Goal: Use online tool/utility: Utilize a website feature to perform a specific function

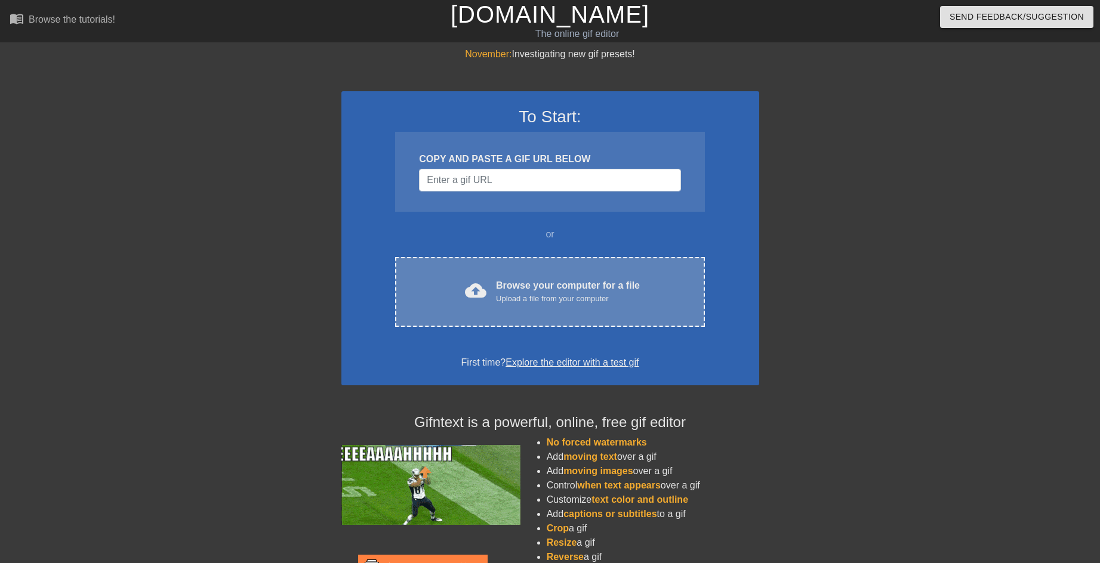
click at [562, 283] on div "Browse your computer for a file Upload a file from your computer" at bounding box center [568, 292] width 144 height 26
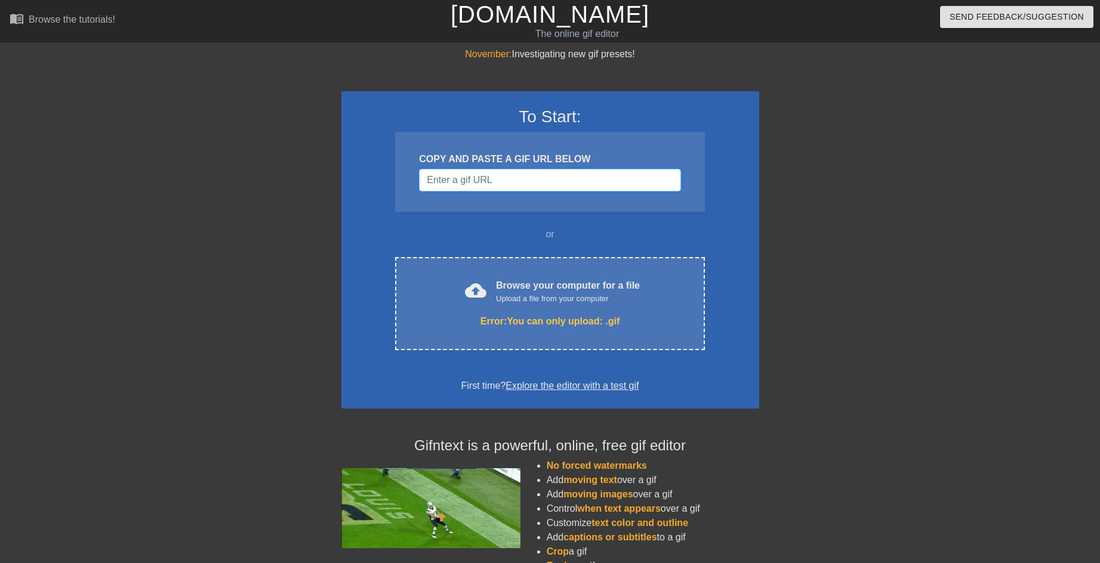
click at [486, 174] on input "Username" at bounding box center [549, 180] width 261 height 23
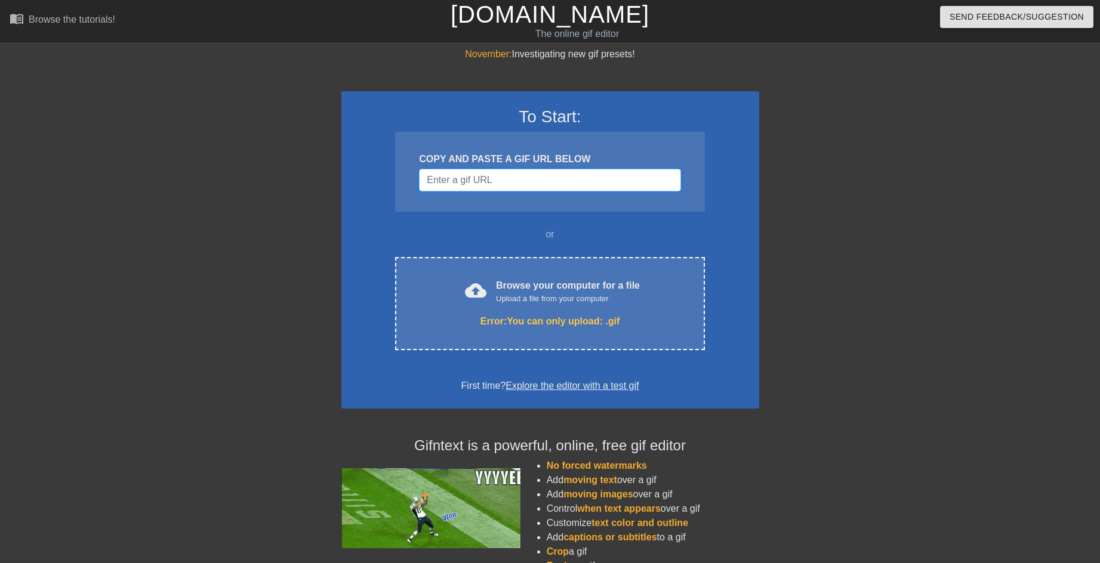
paste input "1405199418260459681"
type input "1405199418260459681"
paste input "https://imgur.com/fXQQbHh"
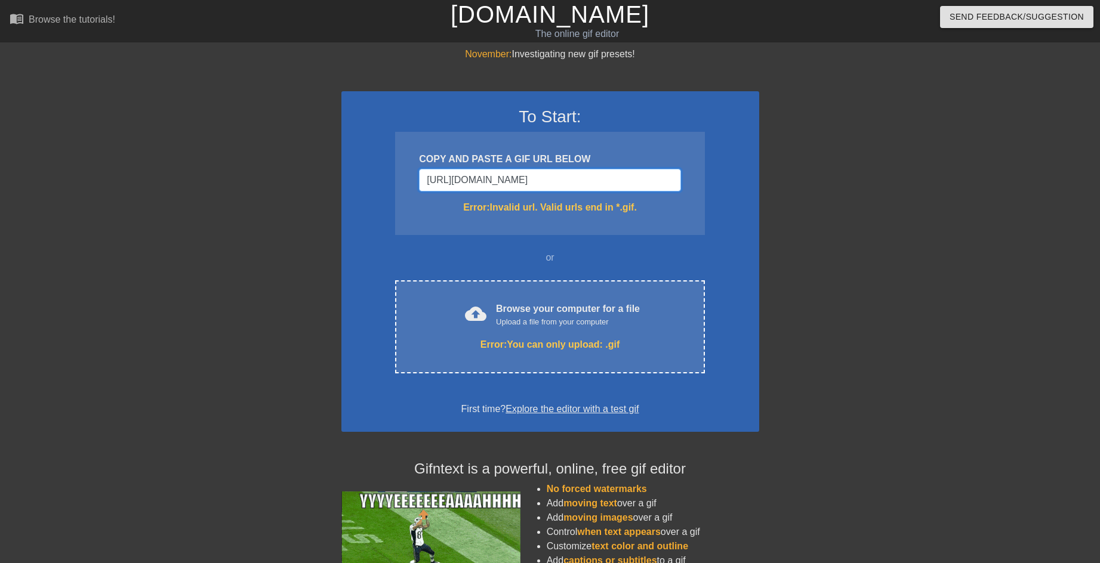
type input "https://imgur.com/fXQQbHh"
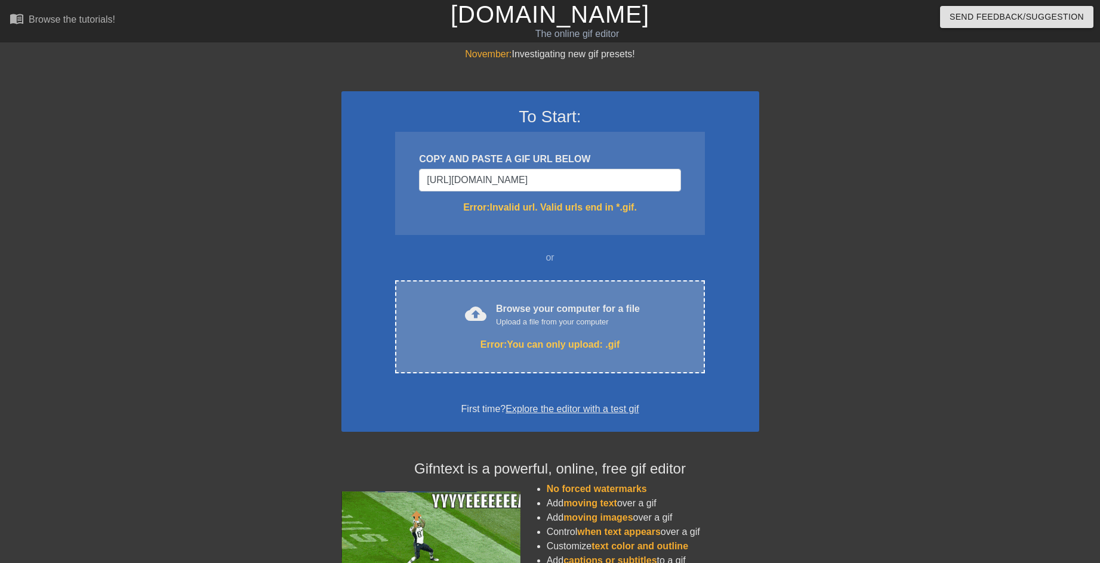
click at [536, 337] on div "cloud_upload Browse your computer for a file Upload a file from your computer E…" at bounding box center [549, 326] width 309 height 93
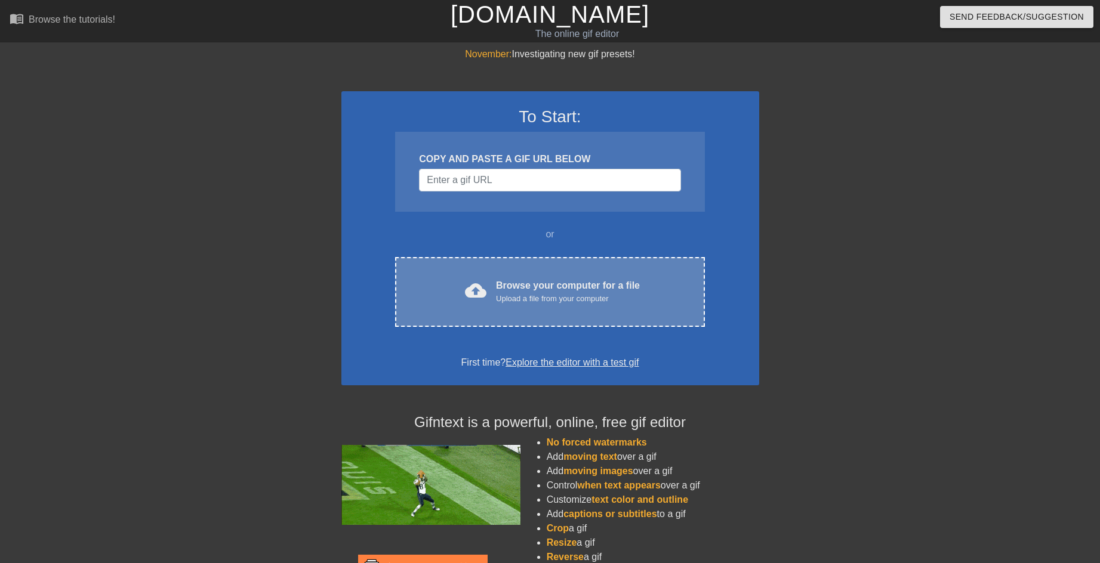
click at [477, 263] on div "cloud_upload Browse your computer for a file Upload a file from your computer C…" at bounding box center [549, 292] width 309 height 70
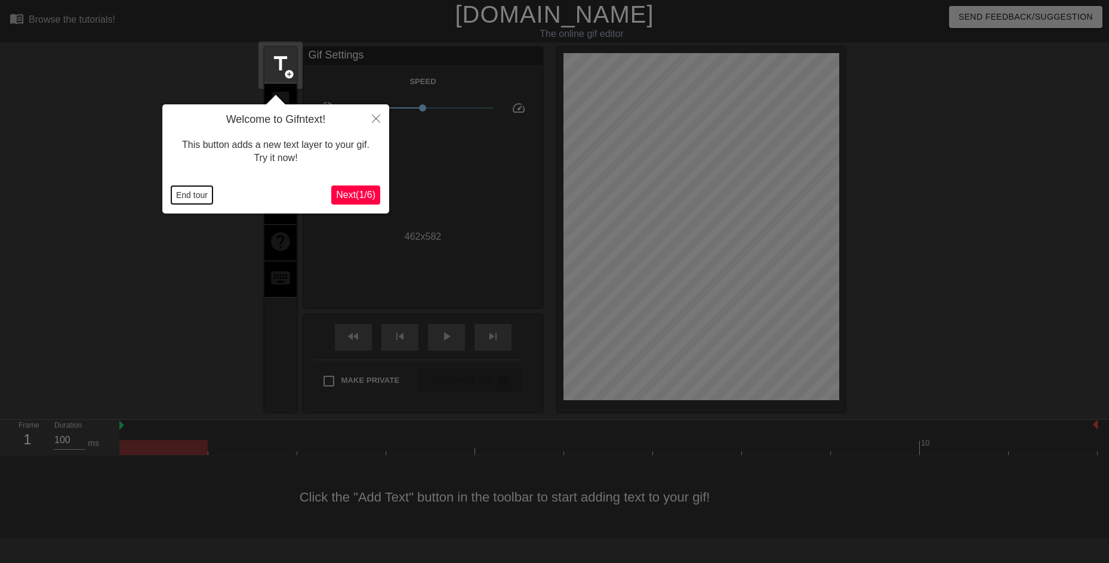
click at [198, 197] on button "End tour" at bounding box center [191, 195] width 41 height 18
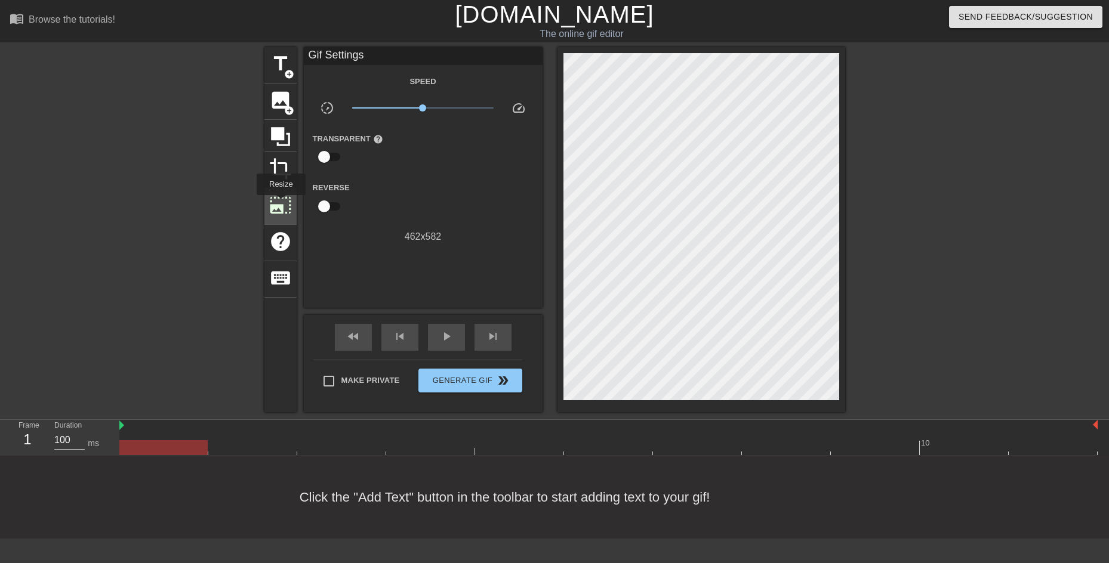
click at [280, 203] on span "photo_size_select_large" at bounding box center [280, 205] width 23 height 23
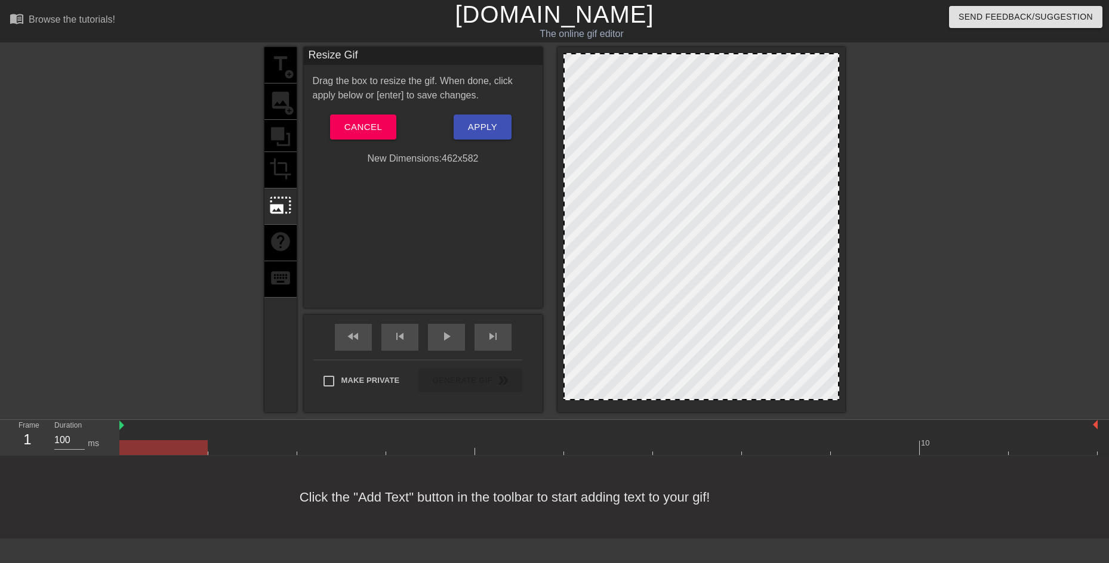
drag, startPoint x: 776, startPoint y: 51, endPoint x: 777, endPoint y: 58, distance: 7.2
click at [777, 58] on div at bounding box center [701, 229] width 288 height 365
drag, startPoint x: 757, startPoint y: 384, endPoint x: 772, endPoint y: 339, distance: 47.6
click at [760, 339] on div at bounding box center [701, 226] width 276 height 347
drag, startPoint x: 837, startPoint y: 273, endPoint x: 869, endPoint y: 288, distance: 36.1
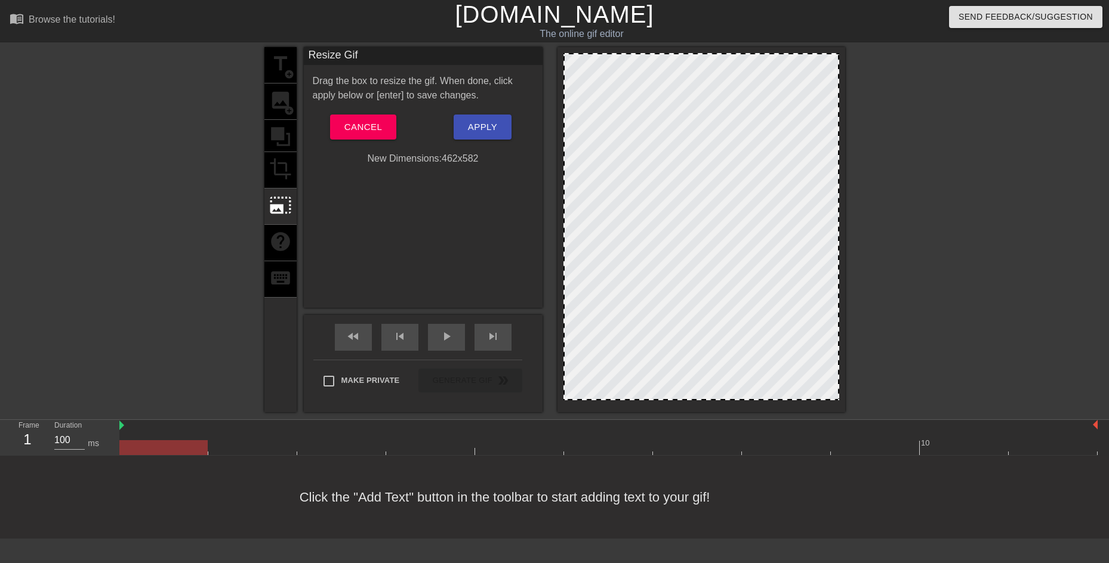
click at [869, 288] on div "title add_circle image add_circle crop photo_size_select_large help keyboard Re…" at bounding box center [554, 229] width 1109 height 365
click at [372, 129] on span "Cancel" at bounding box center [363, 127] width 38 height 16
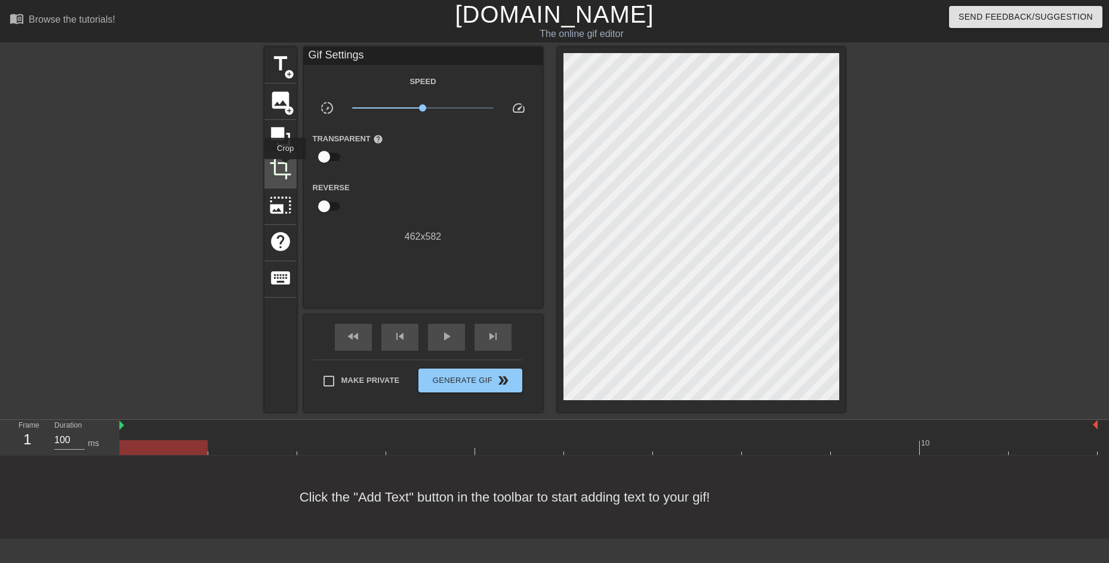
click at [285, 168] on span "crop" at bounding box center [280, 169] width 23 height 23
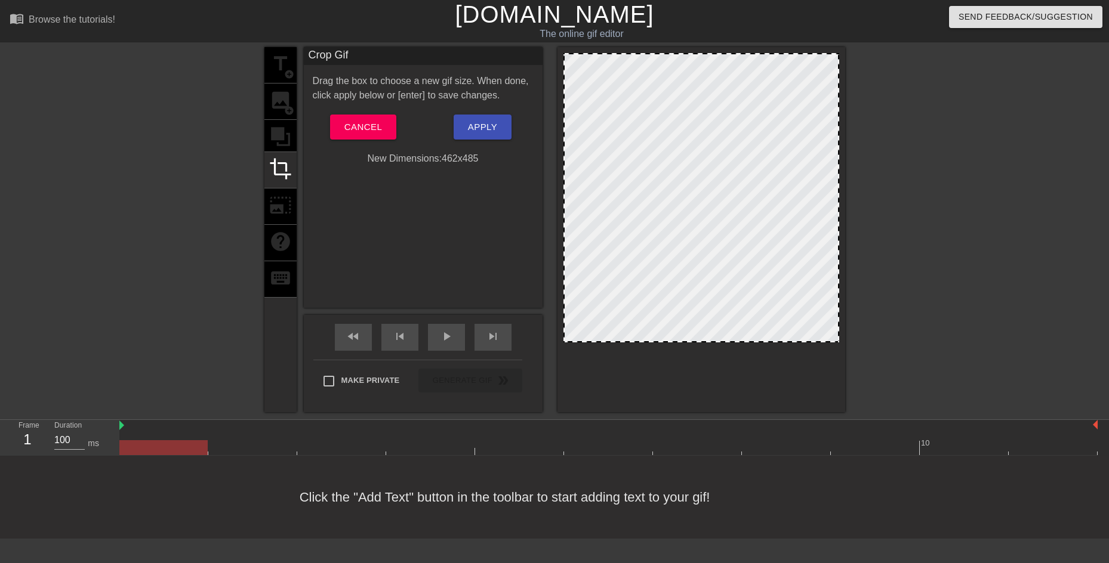
drag, startPoint x: 724, startPoint y: 398, endPoint x: 724, endPoint y: 340, distance: 57.9
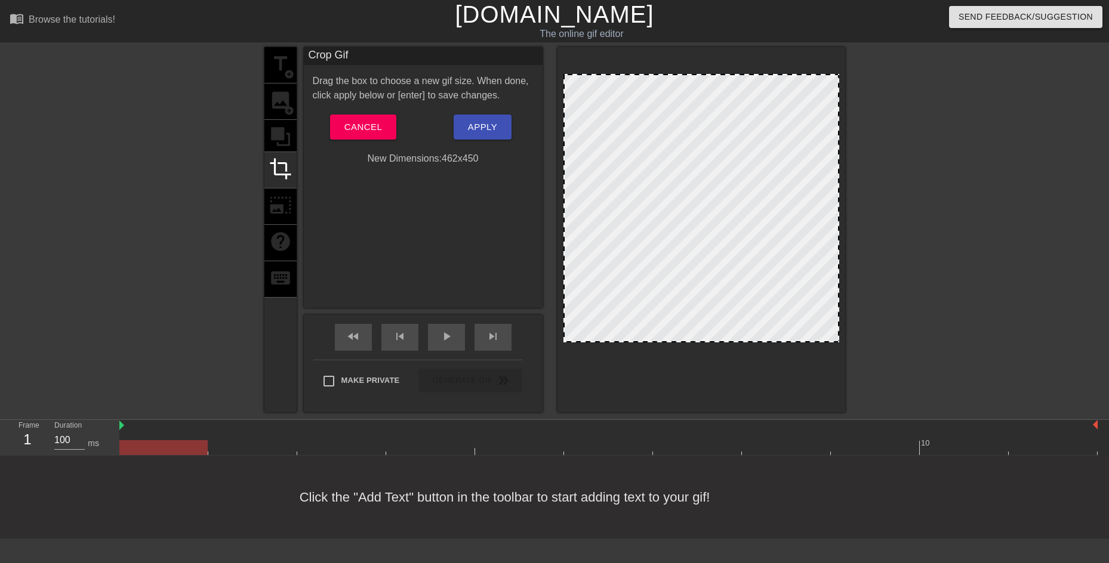
drag, startPoint x: 723, startPoint y: 55, endPoint x: 727, endPoint y: 76, distance: 21.2
click at [491, 133] on span "Apply" at bounding box center [482, 127] width 29 height 16
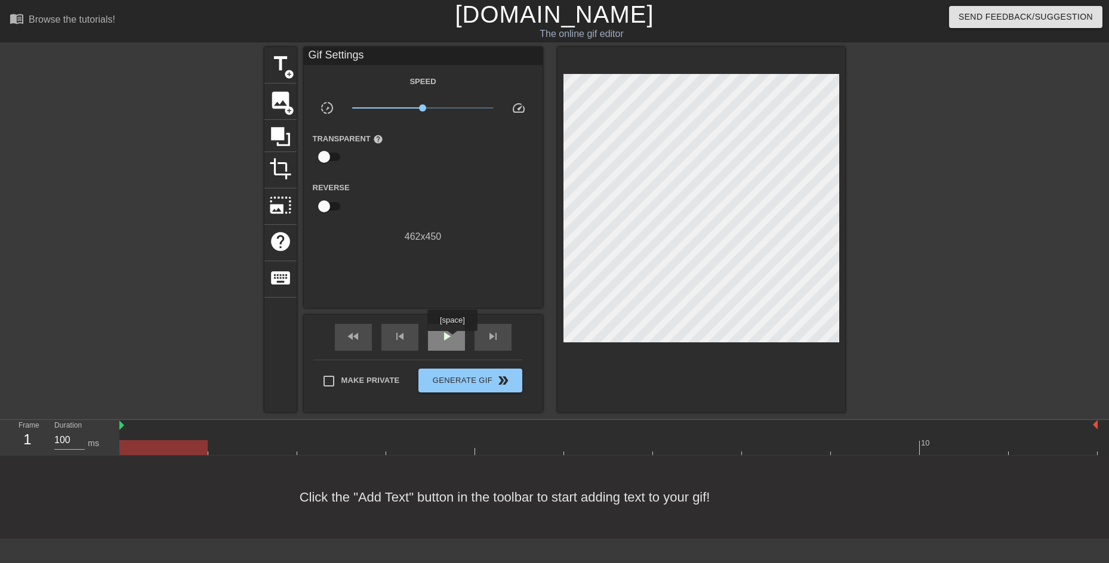
click at [452, 340] on span "play_arrow" at bounding box center [446, 336] width 14 height 14
click at [284, 199] on span "photo_size_select_large" at bounding box center [280, 205] width 23 height 23
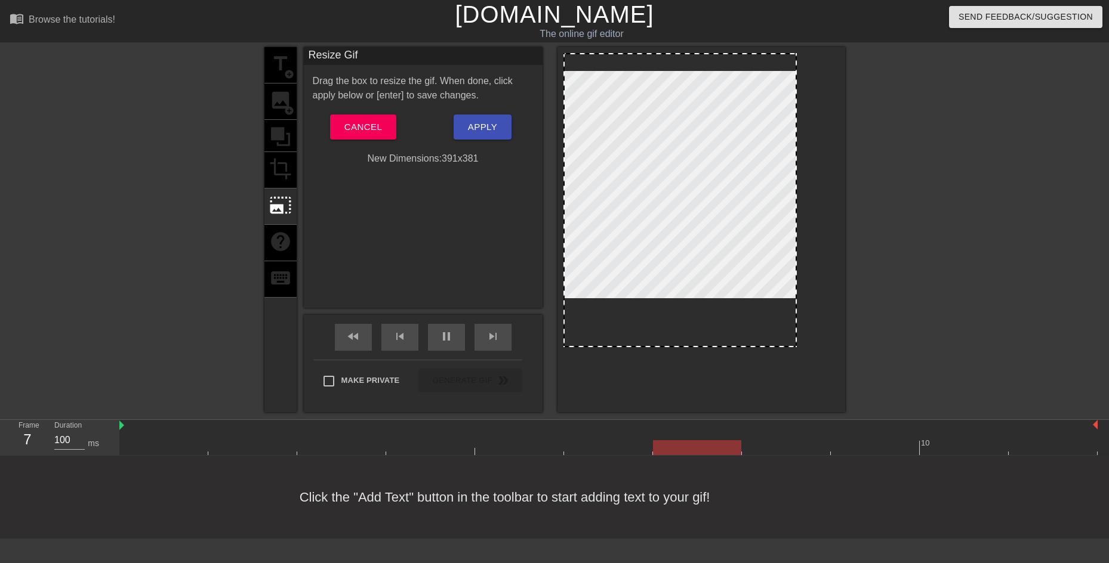
click at [795, 389] on div at bounding box center [701, 226] width 276 height 347
click at [489, 137] on button "Apply" at bounding box center [483, 127] width 58 height 25
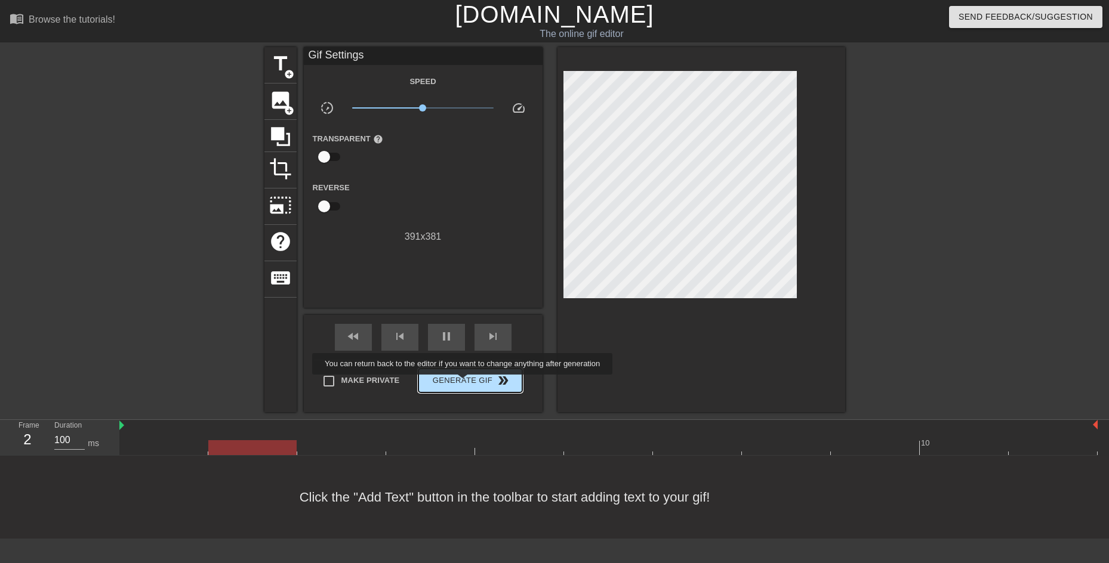
click at [464, 383] on span "Generate Gif double_arrow" at bounding box center [470, 381] width 94 height 14
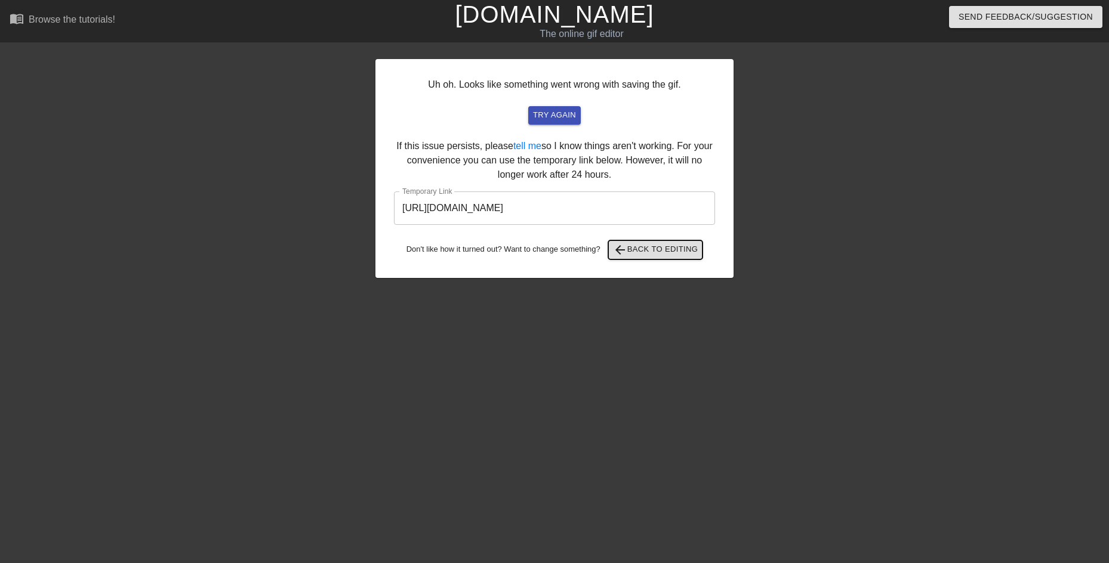
click at [631, 252] on span "arrow_back Back to Editing" at bounding box center [655, 250] width 85 height 14
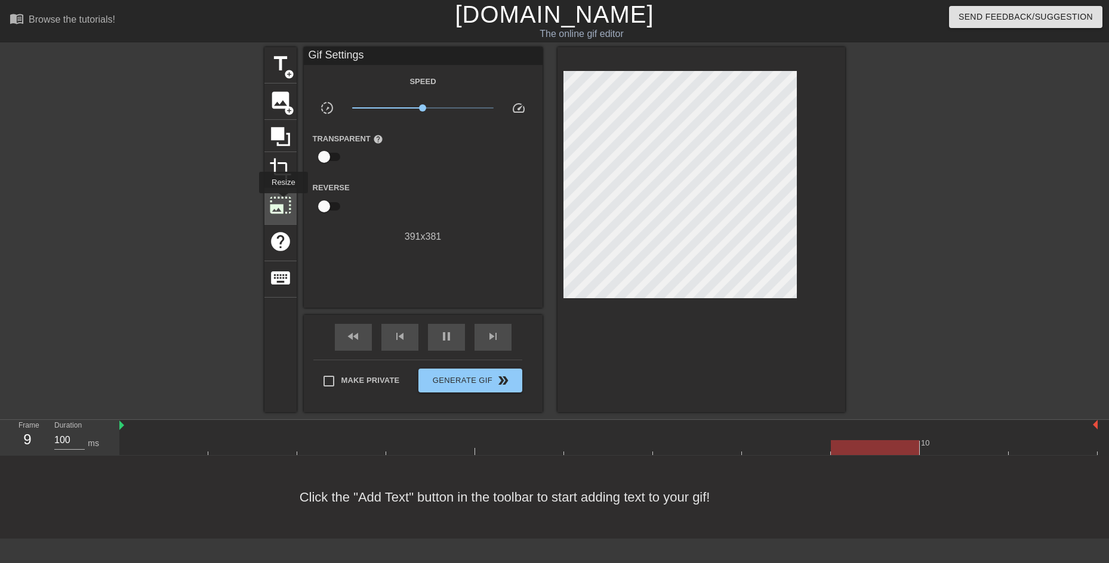
click at [282, 202] on span "photo_size_select_large" at bounding box center [280, 205] width 23 height 23
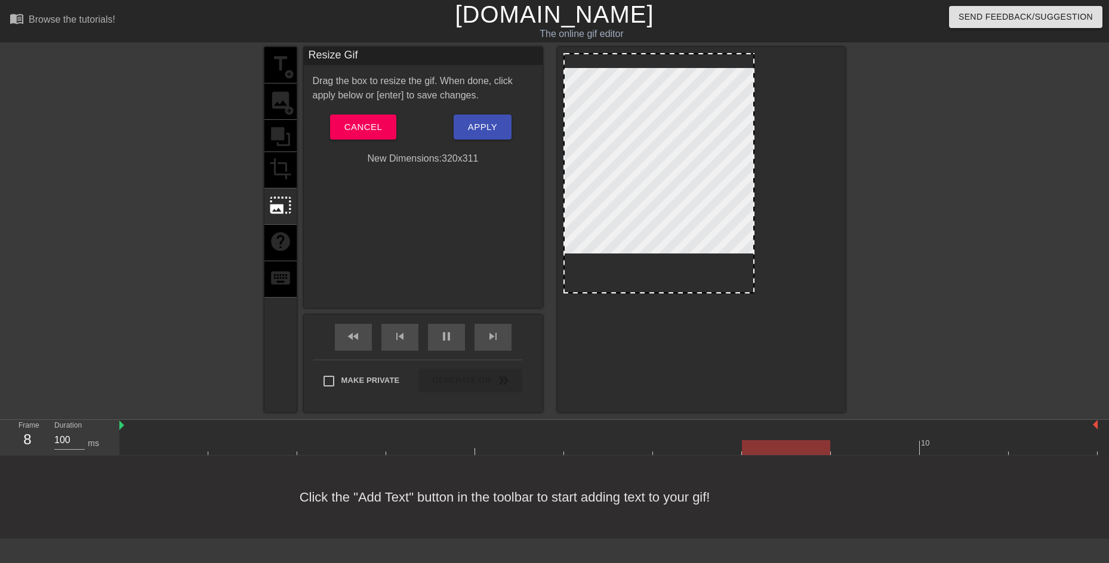
drag, startPoint x: 795, startPoint y: 276, endPoint x: 753, endPoint y: 274, distance: 42.4
click at [486, 134] on span "Apply" at bounding box center [482, 127] width 29 height 16
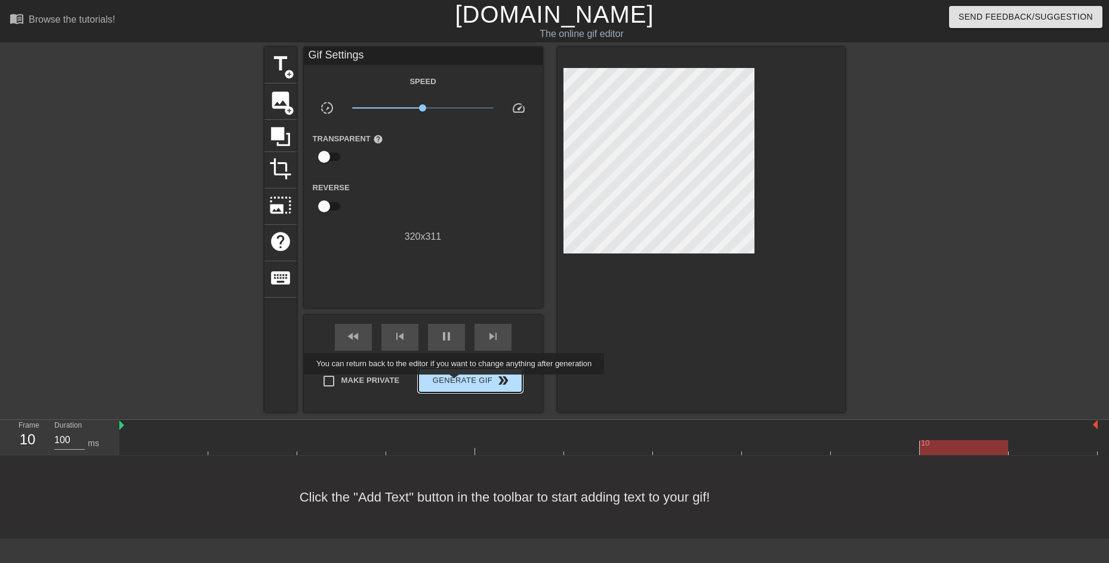
click at [455, 383] on span "Generate Gif double_arrow" at bounding box center [470, 381] width 94 height 14
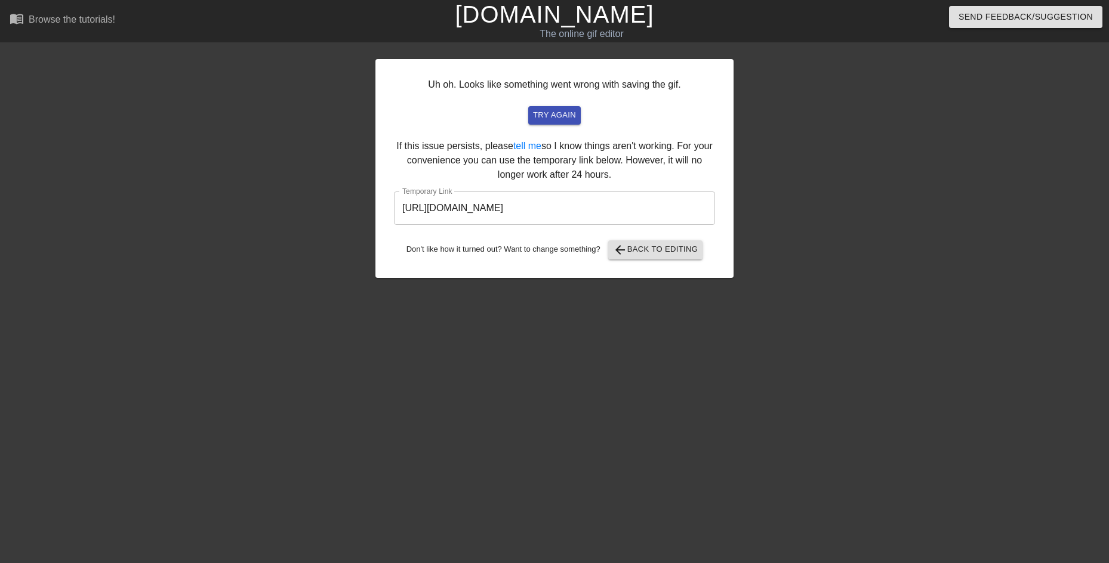
click at [659, 205] on input "[URL][DOMAIN_NAME]" at bounding box center [554, 208] width 321 height 33
drag, startPoint x: 658, startPoint y: 208, endPoint x: 351, endPoint y: 212, distance: 306.8
click at [351, 212] on div "Uh oh. Looks like something went wrong with saving the gif. try again If this i…" at bounding box center [554, 226] width 1109 height 358
